Goal: Transaction & Acquisition: Purchase product/service

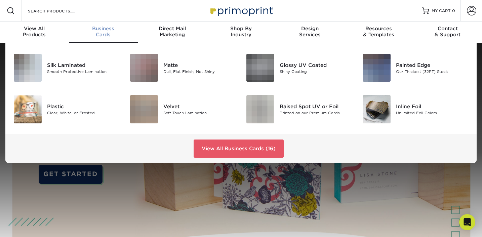
click at [103, 32] on div "Business Cards" at bounding box center [103, 32] width 69 height 12
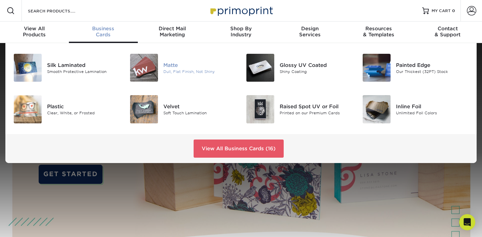
click at [172, 68] on div "Matte" at bounding box center [199, 64] width 73 height 7
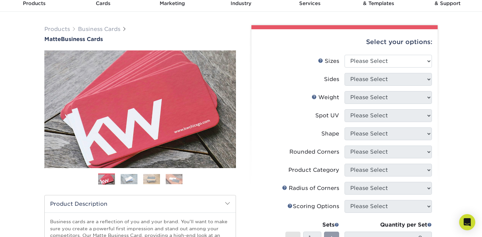
scroll to position [4, 0]
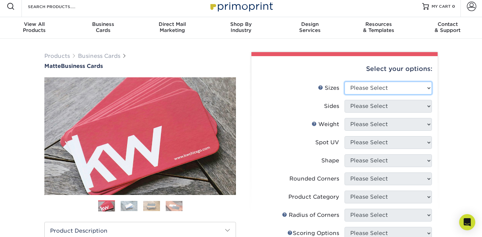
select select "2.00x3.50"
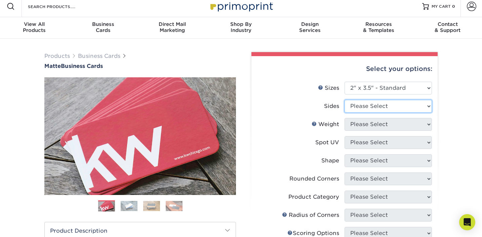
select select "13abbda7-1d64-4f25-8bb2-c179b224825d"
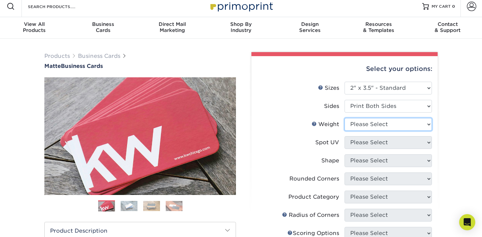
select select "16PT"
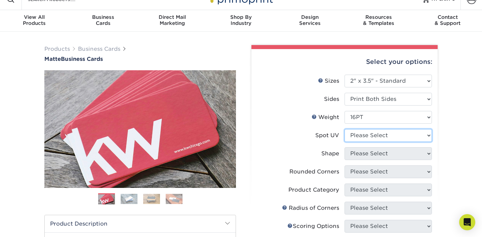
scroll to position [18, 0]
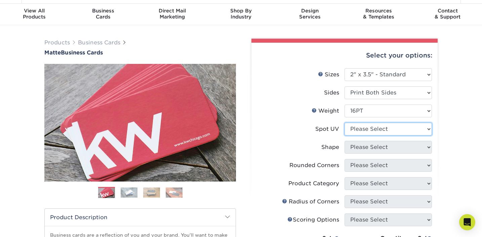
select select "3"
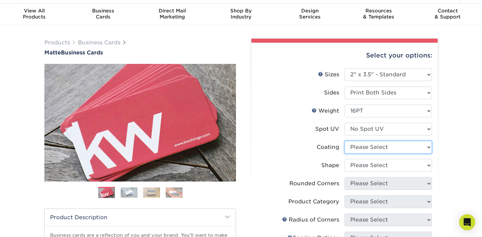
select select "121bb7b5-3b4d-429f-bd8d-bbf80e953313"
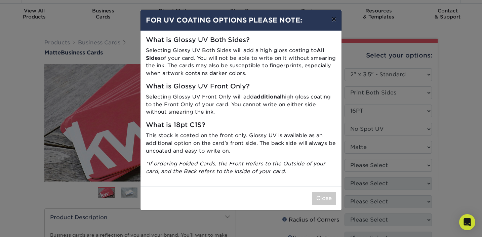
click at [332, 18] on button "×" at bounding box center [333, 19] width 15 height 19
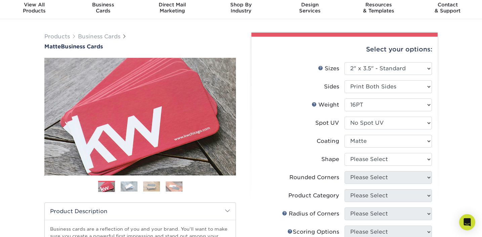
scroll to position [31, 0]
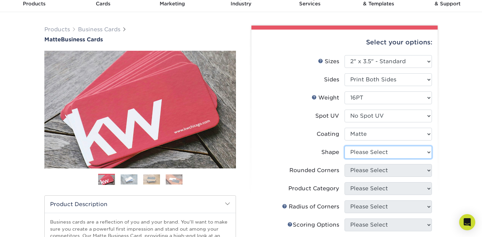
select select "standard"
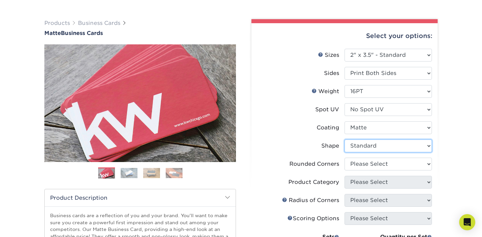
scroll to position [38, 0]
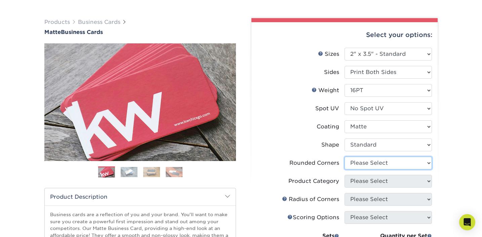
select select "7672df9e-0e0a-464d-8e1f-920c575e4da3"
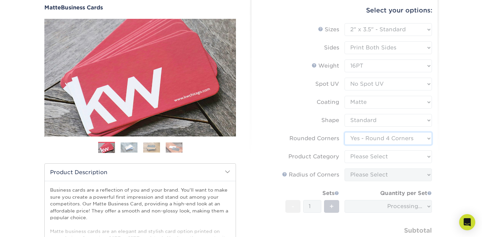
scroll to position [62, 0]
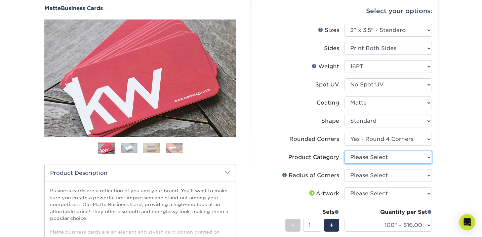
select select "3b5148f1-0588-4f88-a218-97bcfdce65c1"
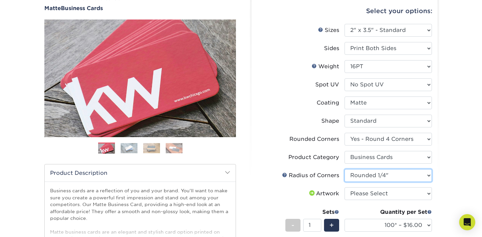
select select "589680c7-ee9a-431b-9d12-d7aeb1386a97"
click at [286, 174] on link at bounding box center [284, 174] width 5 height 5
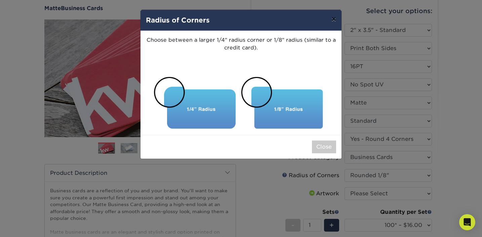
click at [333, 23] on button "×" at bounding box center [333, 19] width 15 height 19
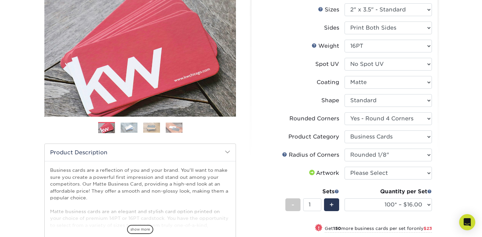
scroll to position [87, 0]
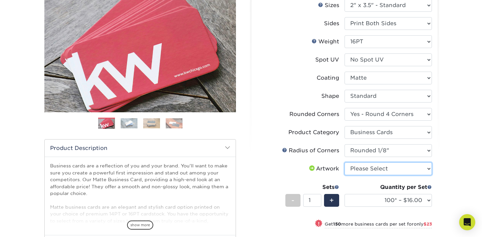
select select "upload"
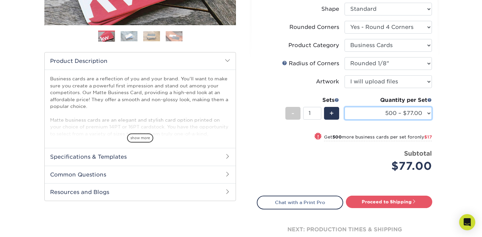
scroll to position [177, 0]
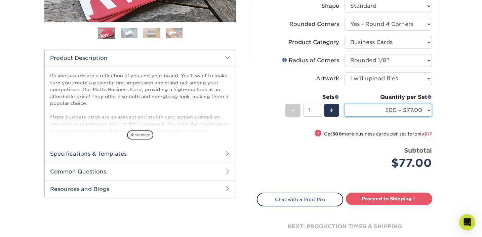
select select "1000 – $94.00"
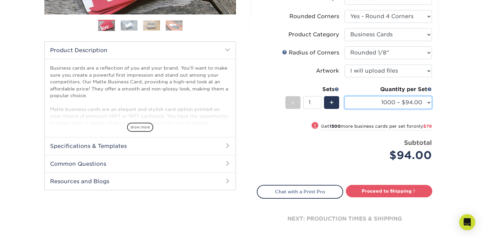
scroll to position [187, 0]
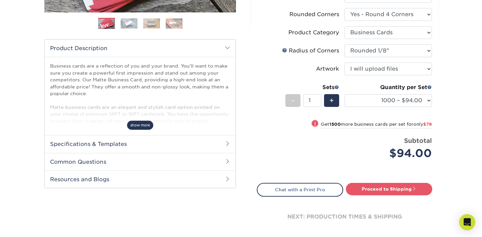
click at [147, 127] on span "show more" at bounding box center [140, 125] width 26 height 9
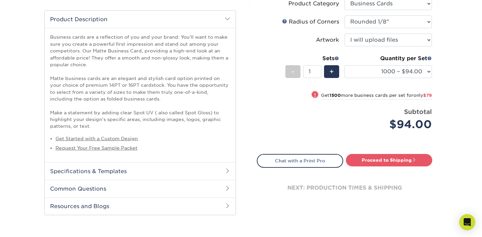
scroll to position [216, 0]
click at [124, 145] on link "Request Your Free Sample Packet" at bounding box center [96, 147] width 82 height 5
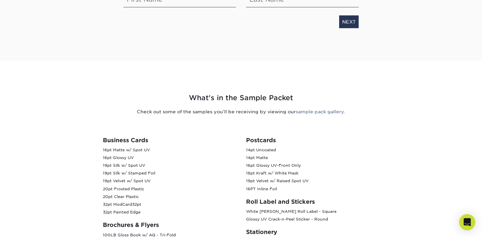
scroll to position [102, 0]
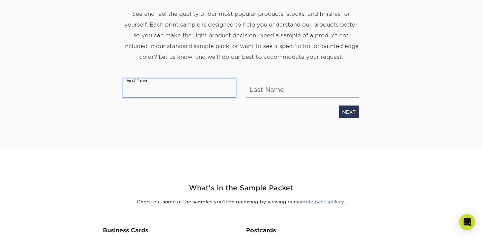
click at [172, 93] on input "text" at bounding box center [179, 87] width 113 height 19
type input "Ruth"
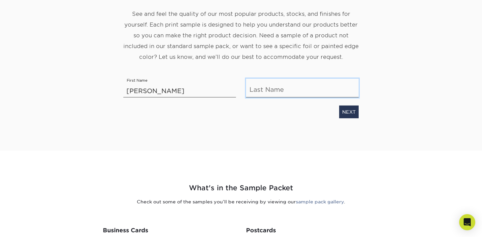
click at [270, 89] on input "text" at bounding box center [302, 87] width 113 height 19
type input "Fong"
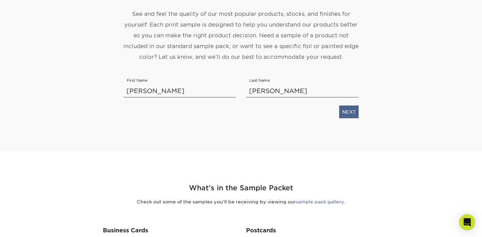
click at [352, 114] on link "NEXT" at bounding box center [349, 111] width 20 height 13
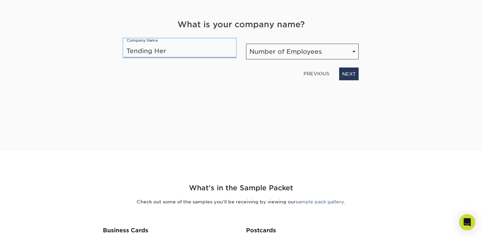
type input "Tending Her"
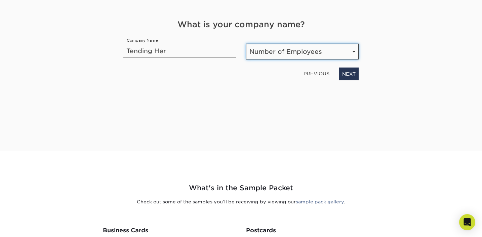
select select "1-10"
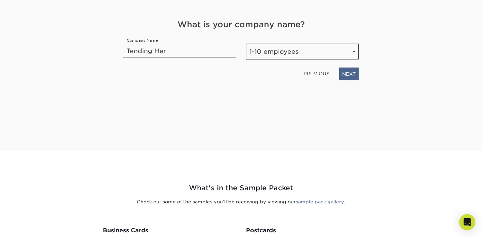
click at [350, 74] on link "NEXT" at bounding box center [349, 73] width 20 height 13
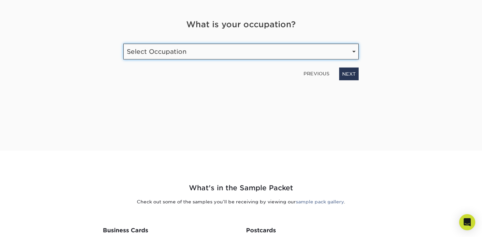
select select "Health Care"
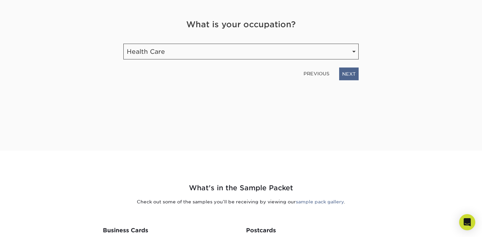
click at [348, 74] on link "NEXT" at bounding box center [349, 73] width 20 height 13
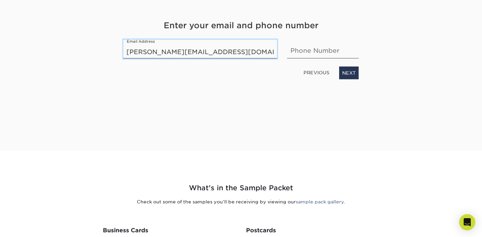
type input "ruth@tendingher.com"
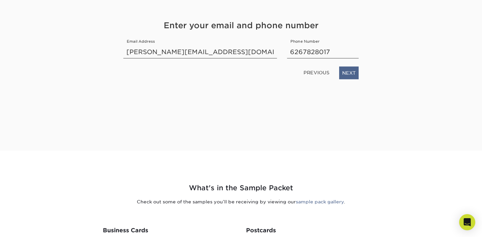
type input "6267828017"
click at [350, 76] on link "NEXT" at bounding box center [349, 72] width 20 height 13
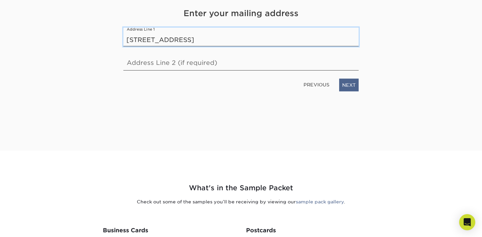
type input "334 N Lima St Sierra Madre CA 91024"
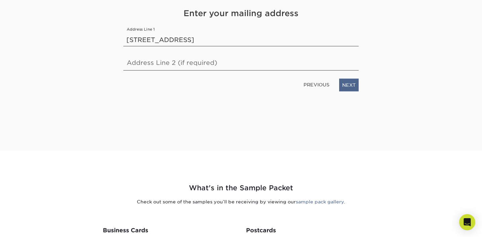
click at [351, 85] on link "NEXT" at bounding box center [349, 84] width 20 height 13
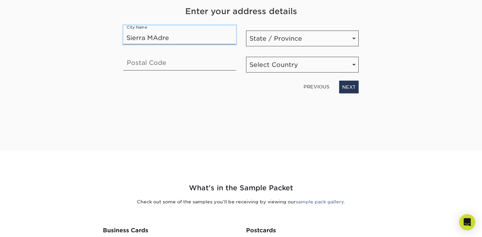
type input "Sierra Madre"
type input "91024"
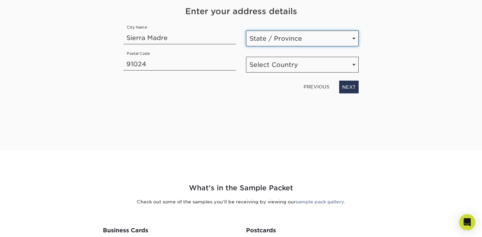
select select "CA"
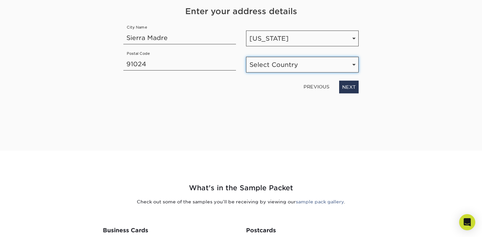
select select "US"
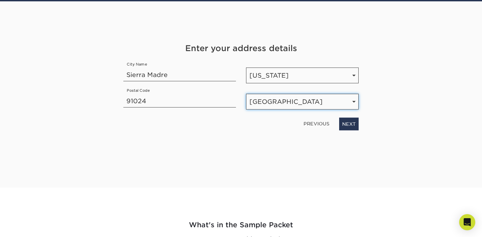
scroll to position [67, 0]
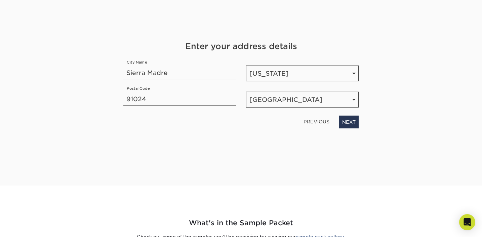
click at [322, 121] on link "PREVIOUS" at bounding box center [316, 121] width 31 height 11
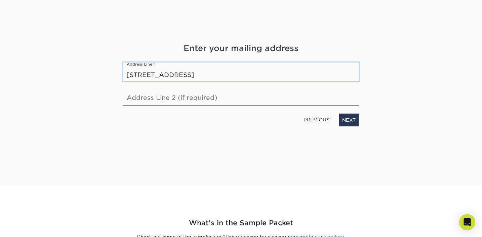
drag, startPoint x: 175, startPoint y: 76, endPoint x: 277, endPoint y: 76, distance: 101.6
click at [277, 76] on input "334 N Lima St Sierra Madre CA 91024" at bounding box center [240, 71] width 235 height 19
type input "[STREET_ADDRESS]"
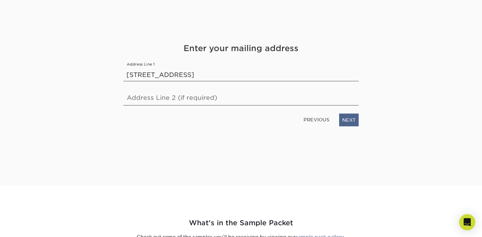
click at [344, 119] on link "NEXT" at bounding box center [349, 119] width 20 height 13
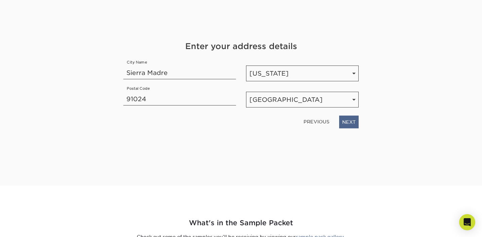
click at [351, 123] on link "NEXT" at bounding box center [349, 121] width 20 height 13
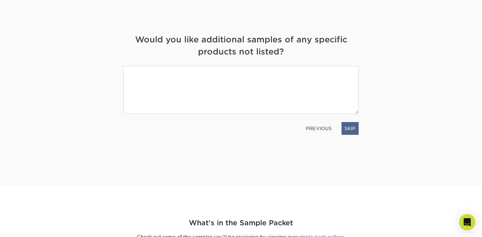
click at [351, 129] on link "SKIP" at bounding box center [350, 128] width 17 height 13
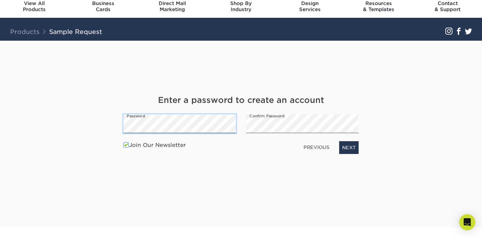
scroll to position [31, 0]
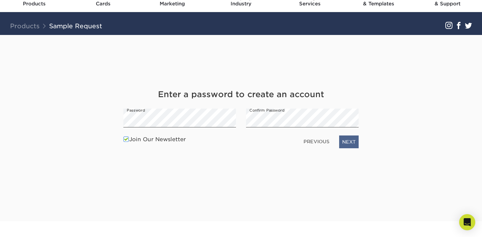
click at [355, 143] on link "NEXT" at bounding box center [349, 142] width 20 height 13
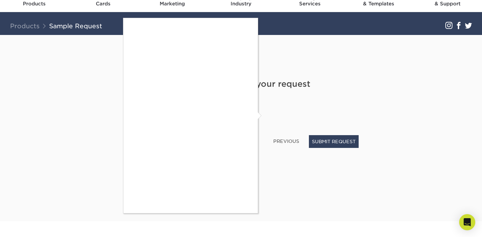
click at [265, 113] on div at bounding box center [241, 118] width 482 height 237
click at [325, 146] on div at bounding box center [241, 118] width 482 height 237
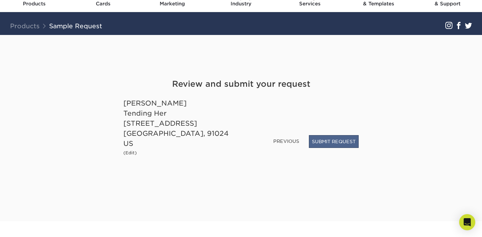
click at [326, 148] on button "SUBMIT REQUEST" at bounding box center [334, 141] width 50 height 13
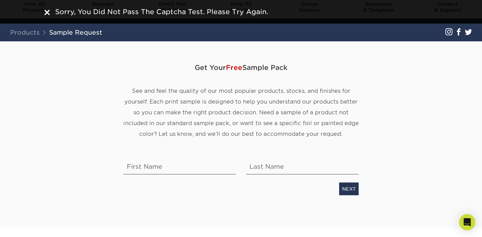
scroll to position [25, 0]
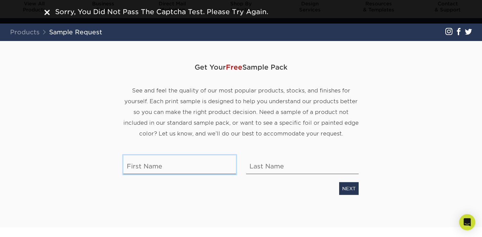
click at [210, 166] on input "text" at bounding box center [179, 164] width 113 height 19
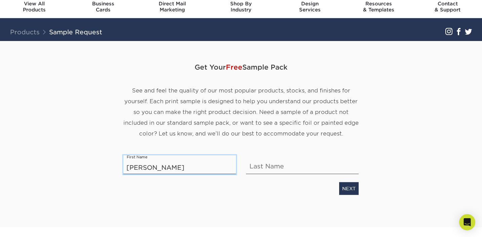
type input "Ruth"
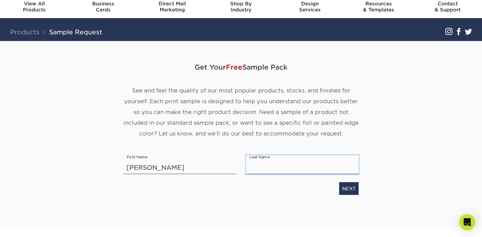
click at [273, 167] on input "text" at bounding box center [302, 164] width 113 height 19
type input "[PERSON_NAME]"
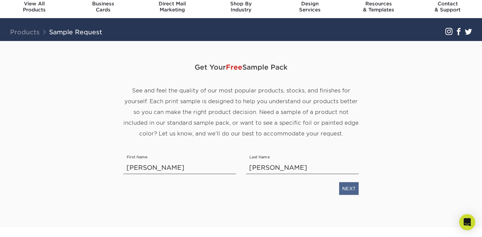
click at [352, 188] on link "NEXT" at bounding box center [349, 188] width 20 height 13
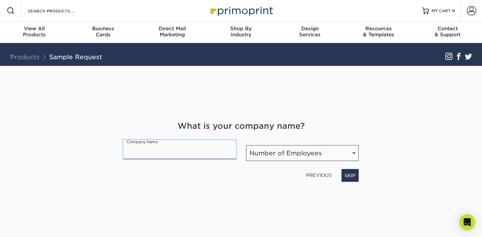
scroll to position [0, 0]
click at [470, 12] on span at bounding box center [471, 10] width 9 height 9
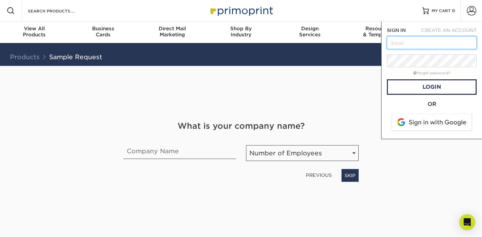
type input "ruth@tendingher.com"
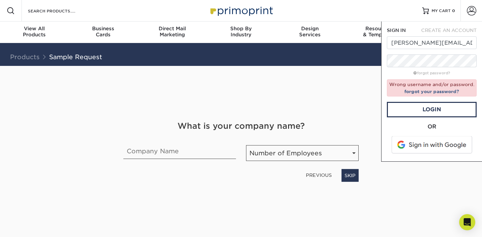
click at [342, 116] on div "Get Your Free Sample Pack See and feel the quality of our most popular products…" at bounding box center [240, 151] width 235 height 170
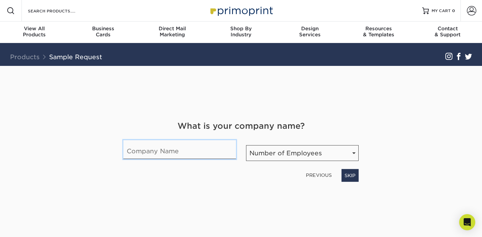
click at [213, 157] on input "text" at bounding box center [179, 149] width 113 height 19
type input "Tending Her"
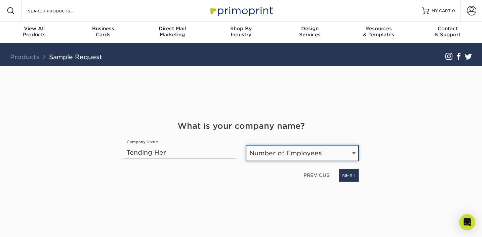
select select "1-10"
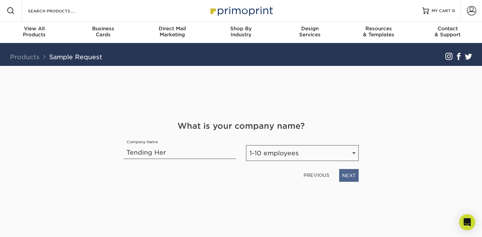
click at [348, 177] on link "NEXT" at bounding box center [349, 175] width 20 height 13
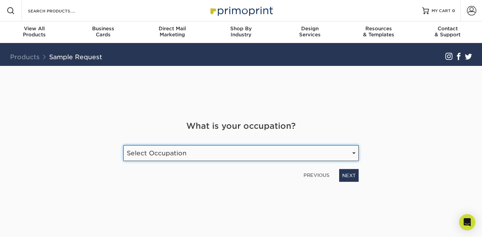
select select "Health Care"
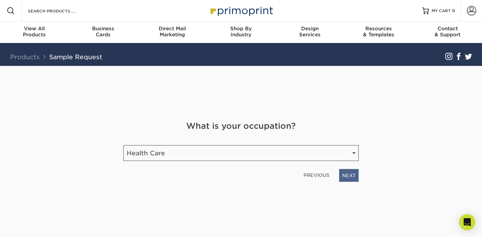
click at [349, 174] on link "NEXT" at bounding box center [349, 175] width 20 height 13
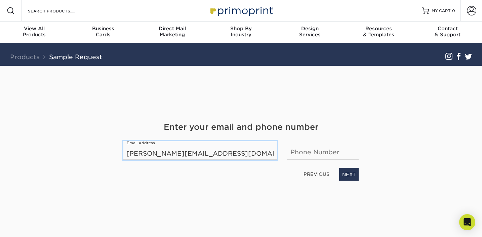
type input "ruth@tendingher.com"
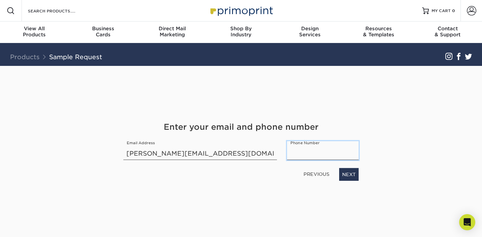
click at [351, 152] on input "text" at bounding box center [323, 150] width 72 height 19
type input "6267828017"
click at [353, 178] on link "NEXT" at bounding box center [349, 174] width 20 height 13
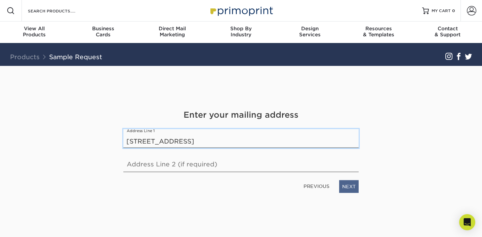
type input "[STREET_ADDRESS]"
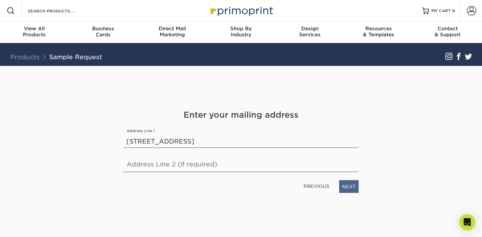
click at [354, 186] on link "NEXT" at bounding box center [349, 186] width 20 height 13
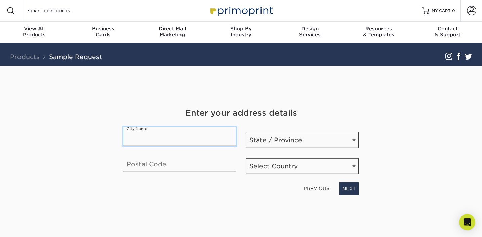
click at [227, 139] on input "text" at bounding box center [179, 136] width 113 height 19
type input "Sierra Madre"
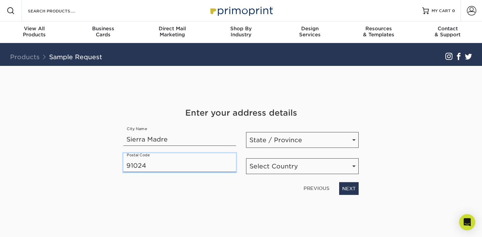
type input "91024"
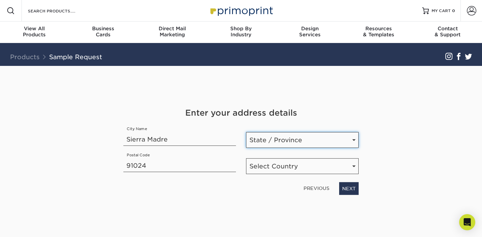
select select "CA"
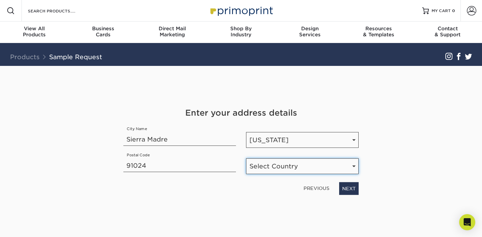
select select "US"
click at [360, 186] on div "PREVIOUS NEXT" at bounding box center [240, 186] width 245 height 15
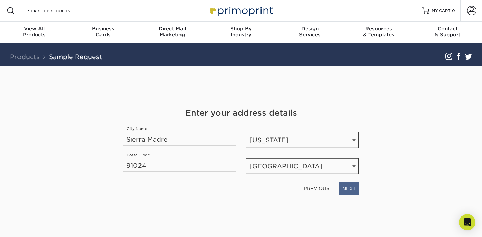
click at [354, 189] on link "NEXT" at bounding box center [349, 188] width 20 height 13
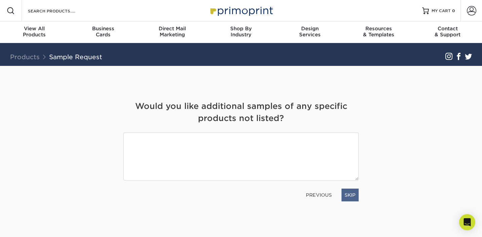
click at [347, 192] on link "SKIP" at bounding box center [350, 195] width 17 height 13
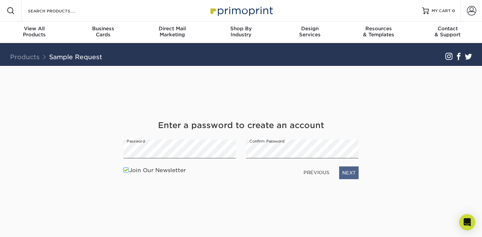
click at [347, 172] on link "NEXT" at bounding box center [349, 172] width 20 height 13
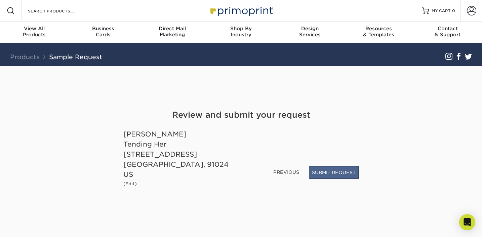
click at [329, 177] on button "SUBMIT REQUEST" at bounding box center [334, 172] width 50 height 13
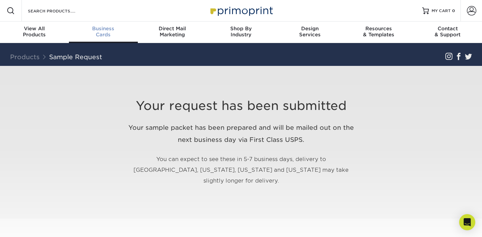
click at [104, 31] on span "Business" at bounding box center [103, 29] width 69 height 6
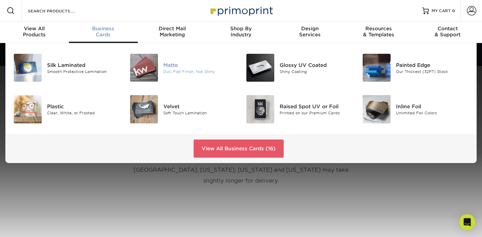
click at [174, 67] on div "Matte" at bounding box center [199, 64] width 73 height 7
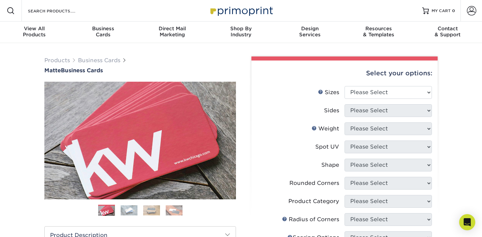
scroll to position [48, 0]
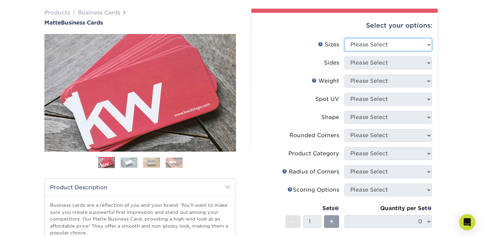
select select "2.00x3.50"
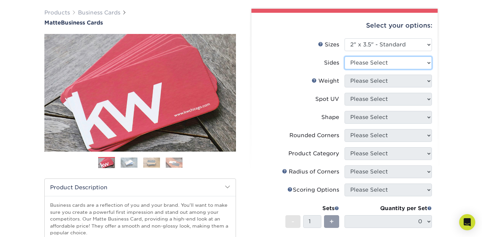
select select "13abbda7-1d64-4f25-8bb2-c179b224825d"
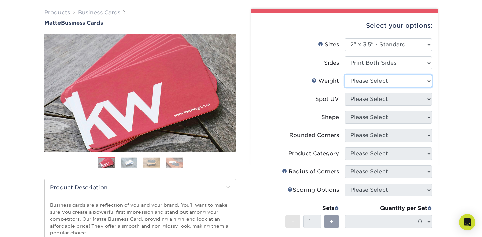
select select "16PT"
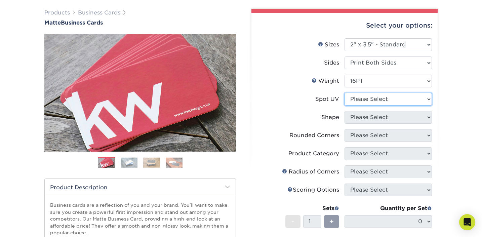
select select "3"
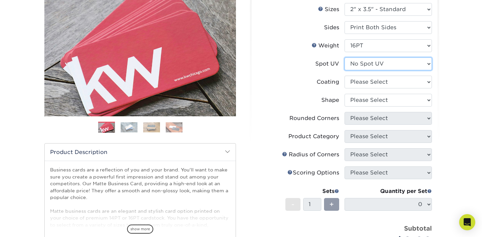
scroll to position [83, 0]
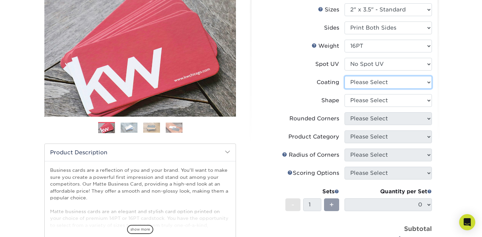
select select "121bb7b5-3b4d-429f-bd8d-bbf80e953313"
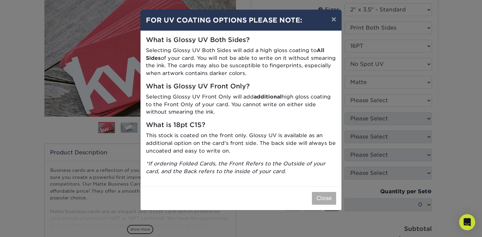
click at [326, 194] on button "Close" at bounding box center [324, 198] width 24 height 13
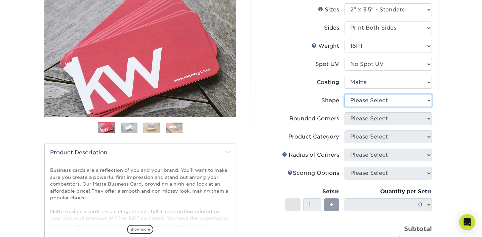
select select "standard"
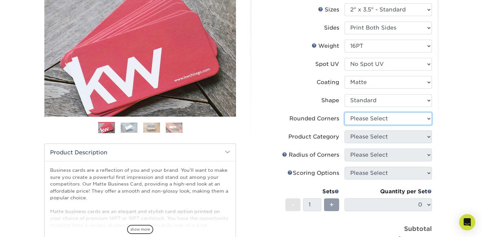
select select "7672df9e-0e0a-464d-8e1f-920c575e4da3"
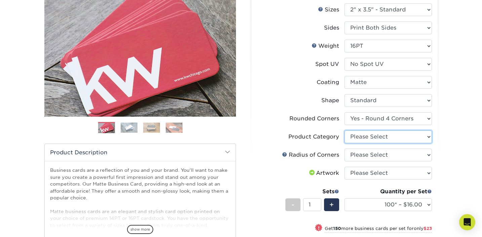
select select "3b5148f1-0588-4f88-a218-97bcfdce65c1"
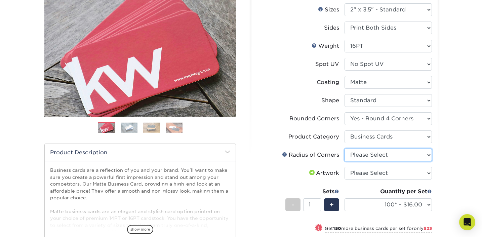
select select "479fbfe7-6a0c-4895-8c9a-81739b7486c9"
click at [286, 153] on link at bounding box center [284, 154] width 5 height 5
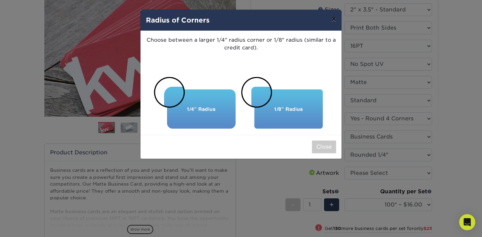
click at [334, 17] on button "×" at bounding box center [333, 19] width 15 height 19
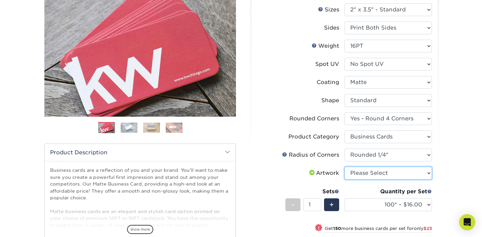
select select "upload"
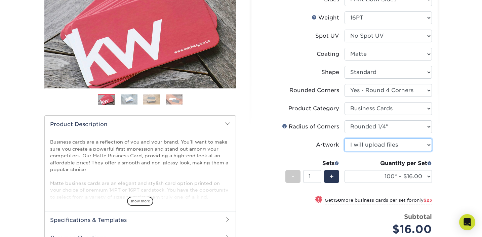
scroll to position [112, 0]
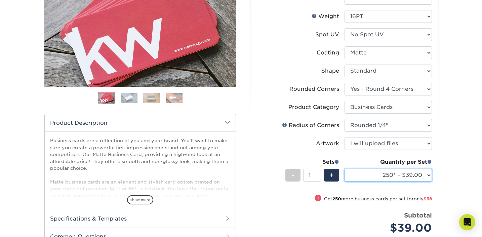
select select "500 – $77.00"
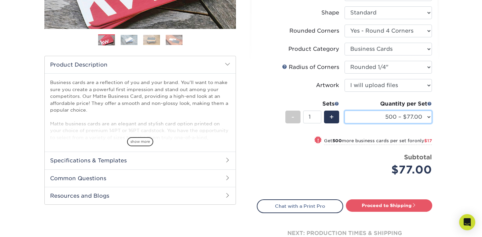
scroll to position [174, 0]
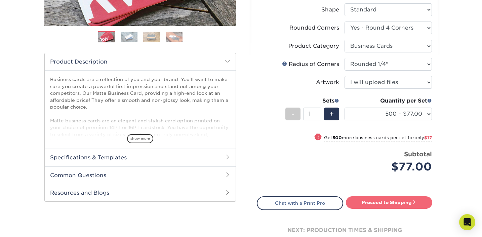
click at [375, 203] on link "Proceed to Shipping" at bounding box center [389, 202] width 86 height 12
type input "Set 1"
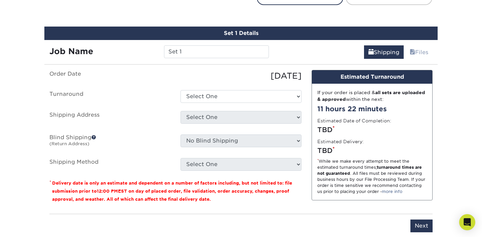
scroll to position [388, 0]
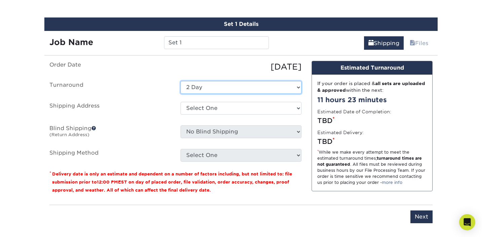
select select "79b99939-68c2-4d83-85ff-9c9387913688"
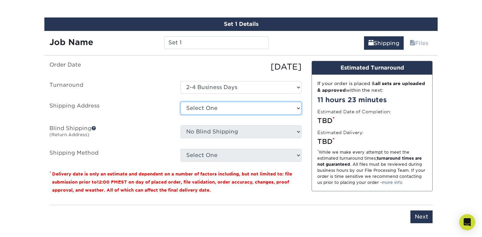
select select "newaddress"
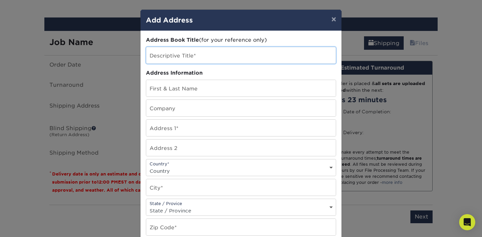
click at [226, 55] on input "text" at bounding box center [241, 55] width 190 height 16
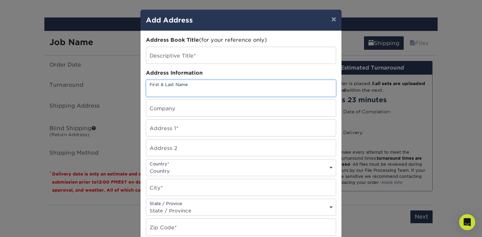
click at [329, 92] on input "text" at bounding box center [241, 88] width 190 height 16
type input "[PERSON_NAME]"
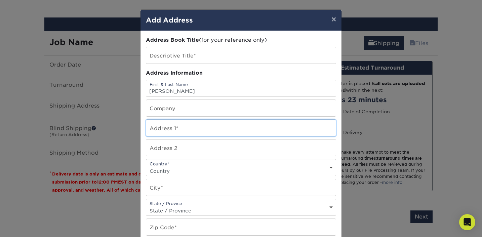
type input "[STREET_ADDRESS][PERSON_NAME]"
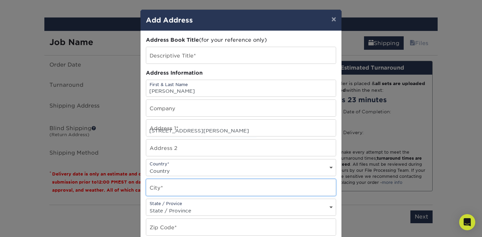
type input "[GEOGRAPHIC_DATA]"
select select "CA"
type input "91107"
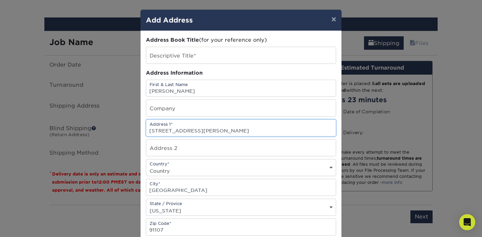
click at [204, 131] on input "[STREET_ADDRESS][PERSON_NAME]" at bounding box center [241, 128] width 190 height 16
type input "[STREET_ADDRESS]"
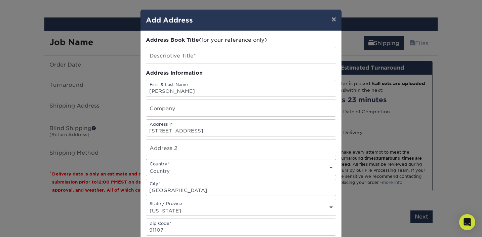
select select "US"
click at [182, 191] on input "[GEOGRAPHIC_DATA]" at bounding box center [241, 187] width 190 height 16
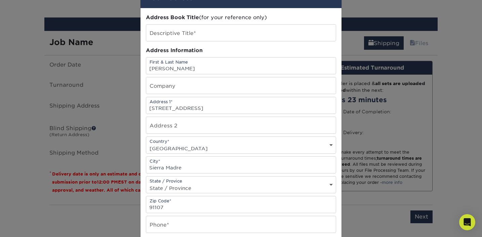
type input "Sierra Madre"
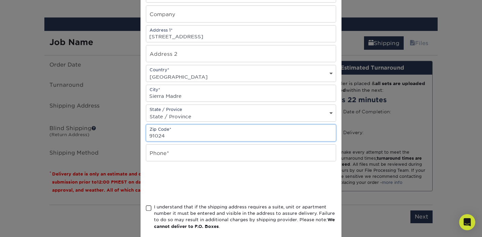
scroll to position [96, 0]
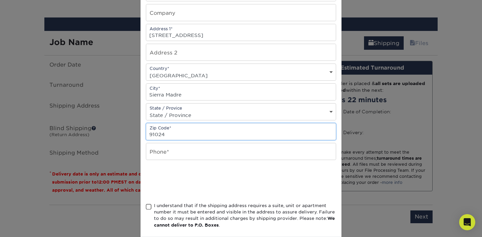
type input "91024"
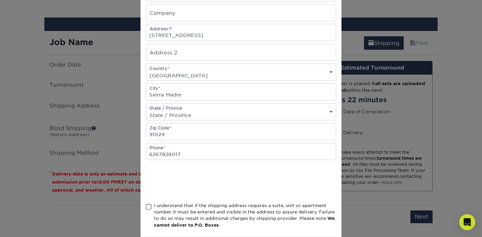
type input "6267828017"
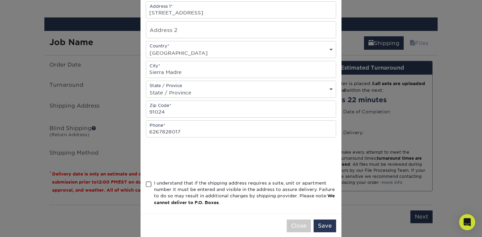
scroll to position [118, 0]
click at [149, 186] on span at bounding box center [149, 184] width 6 height 6
click at [0, 0] on input "I understand that if the shipping address requires a suite, unit or apartment n…" at bounding box center [0, 0] width 0 height 0
click at [329, 226] on button "Save" at bounding box center [325, 225] width 23 height 13
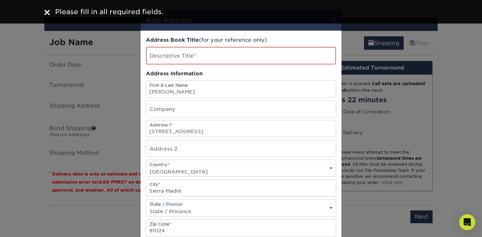
scroll to position [0, 0]
click at [277, 61] on input "text" at bounding box center [241, 55] width 190 height 17
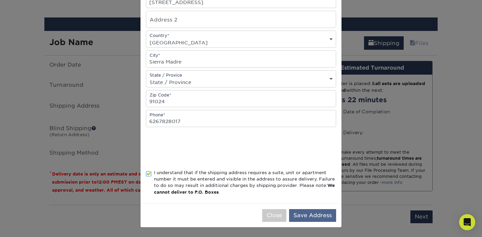
scroll to position [131, 0]
type input "HOME"
click at [306, 217] on button "Save Address" at bounding box center [312, 215] width 47 height 13
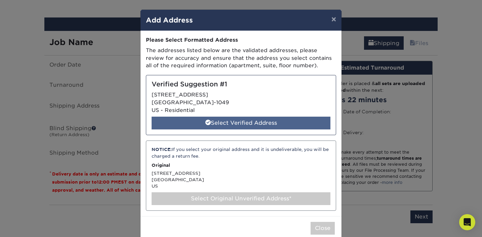
click at [257, 121] on div "Select Verified Address" at bounding box center [241, 123] width 179 height 13
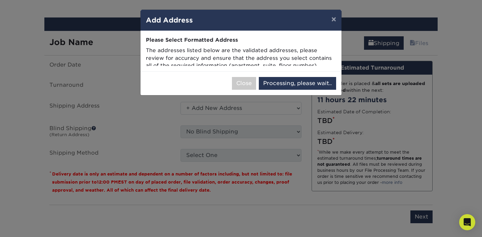
select select "286287"
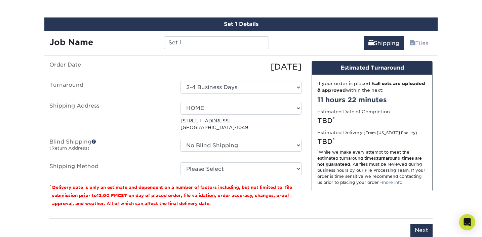
click at [95, 141] on span at bounding box center [93, 141] width 5 height 5
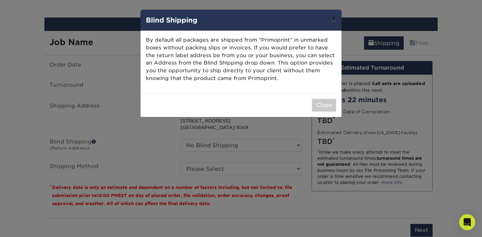
click at [332, 22] on button "×" at bounding box center [333, 19] width 15 height 19
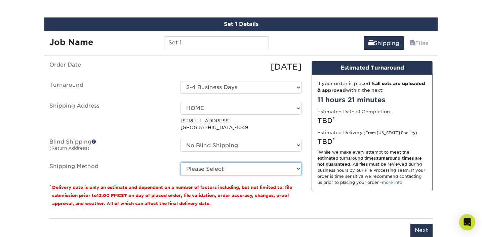
select select "03"
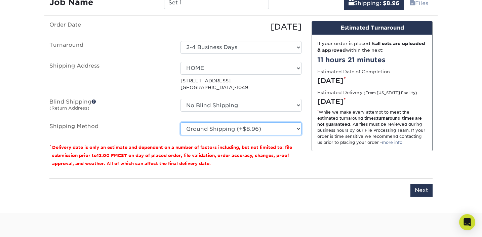
scroll to position [430, 0]
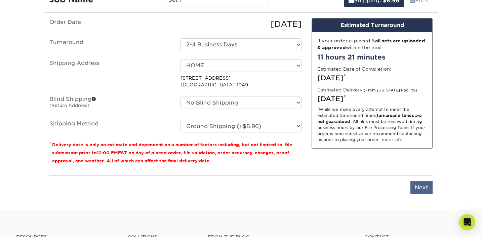
click at [423, 188] on input "Next" at bounding box center [422, 187] width 22 height 13
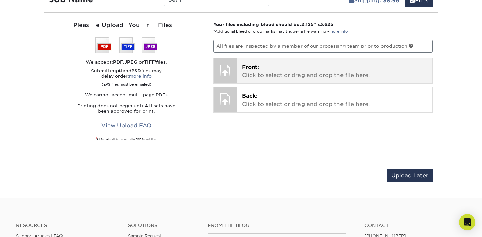
click at [309, 72] on p "Front: Click to select or drag and drop the file here." at bounding box center [335, 71] width 186 height 16
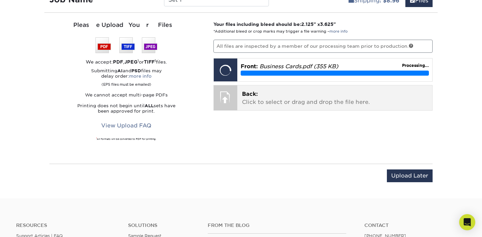
click at [318, 101] on p "Back: Click to select or drag and drop the file here." at bounding box center [335, 98] width 186 height 16
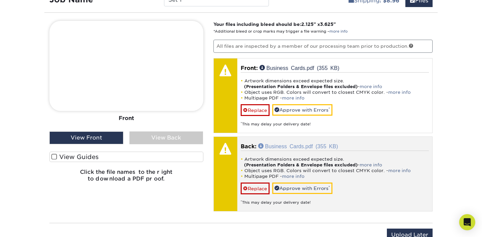
scroll to position [431, 0]
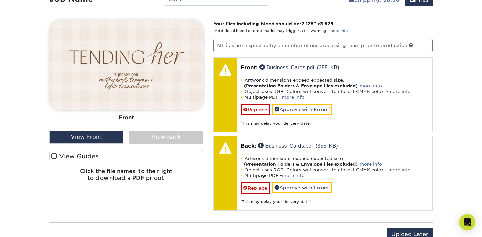
click at [160, 140] on div "View Back" at bounding box center [166, 137] width 74 height 13
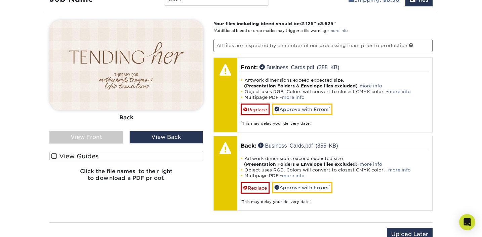
click at [112, 138] on div "View Front" at bounding box center [86, 137] width 74 height 13
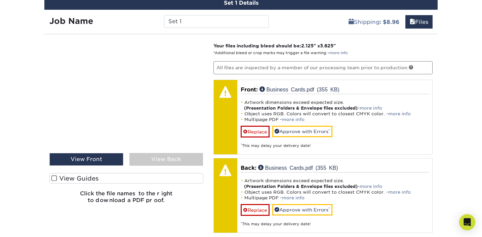
scroll to position [406, 0]
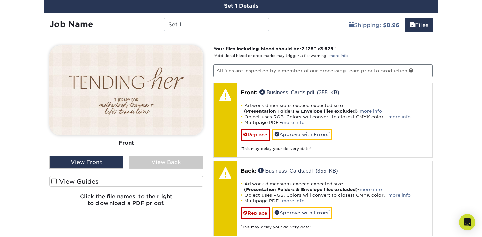
click at [159, 164] on div "View Back" at bounding box center [166, 162] width 74 height 13
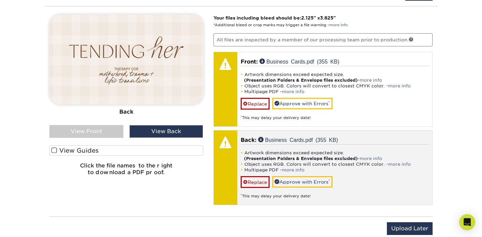
scroll to position [437, 0]
click at [396, 162] on link "more info" at bounding box center [399, 164] width 23 height 5
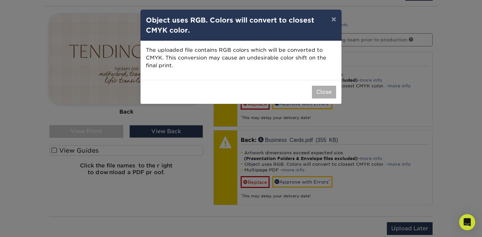
click at [325, 92] on button "Close" at bounding box center [324, 92] width 24 height 13
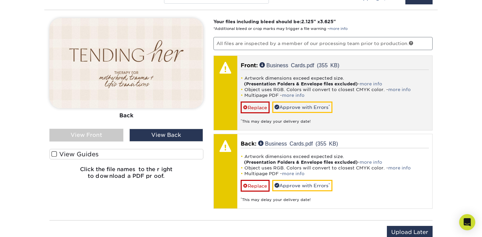
scroll to position [429, 0]
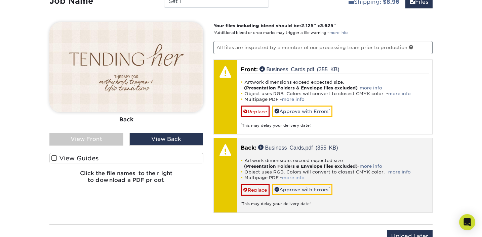
click at [293, 176] on link "more info" at bounding box center [293, 177] width 23 height 5
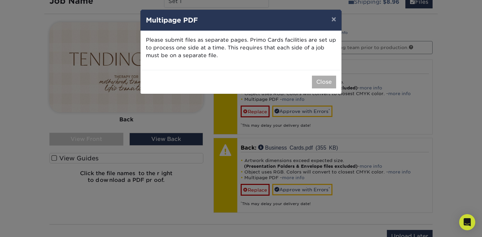
click at [323, 85] on button "Close" at bounding box center [324, 82] width 24 height 13
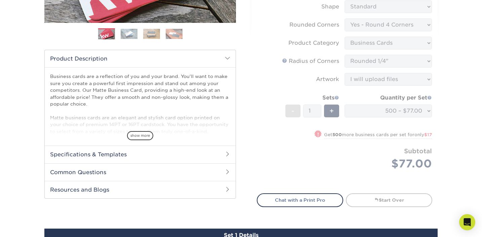
scroll to position [125, 0]
